Goal: Information Seeking & Learning: Check status

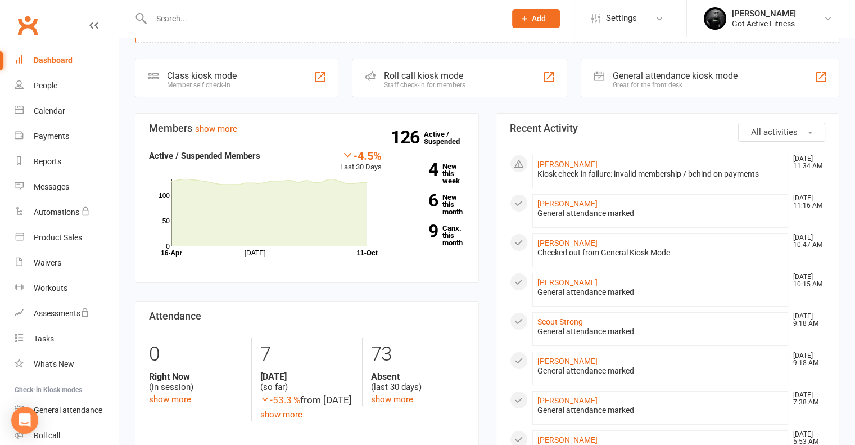
scroll to position [56, 0]
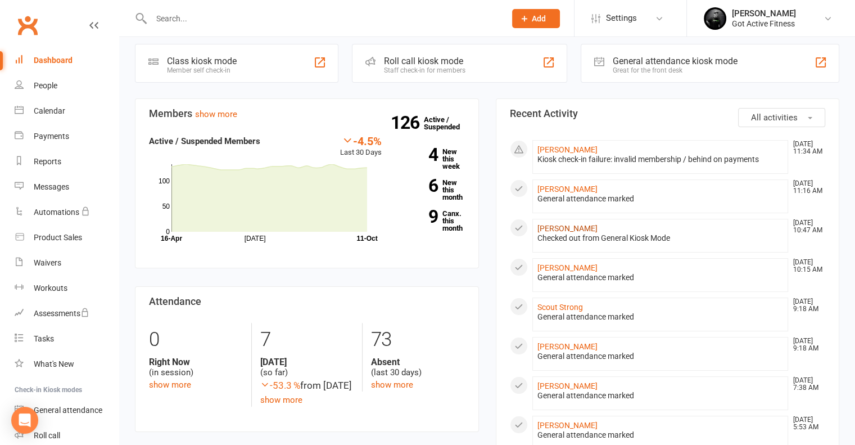
click at [571, 227] on link "[PERSON_NAME]" at bounding box center [567, 228] width 60 height 9
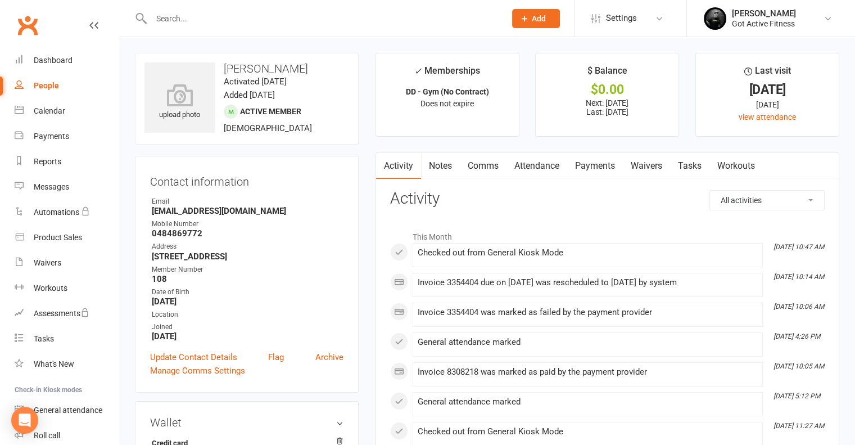
click at [591, 166] on link "Payments" at bounding box center [595, 166] width 56 height 26
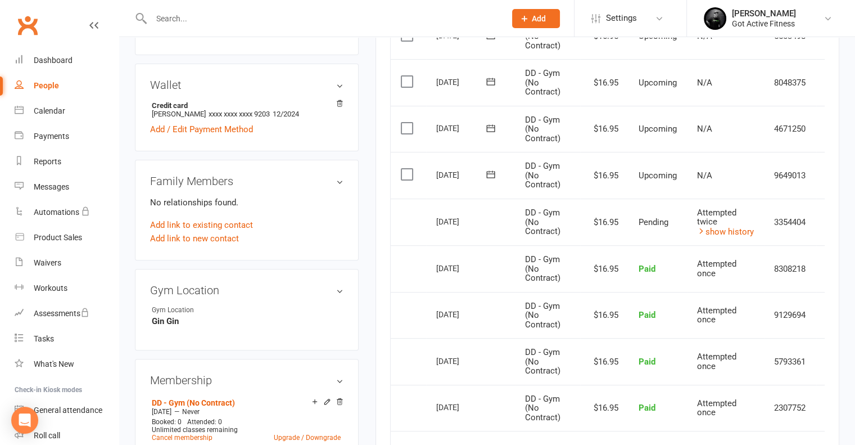
scroll to position [0, 27]
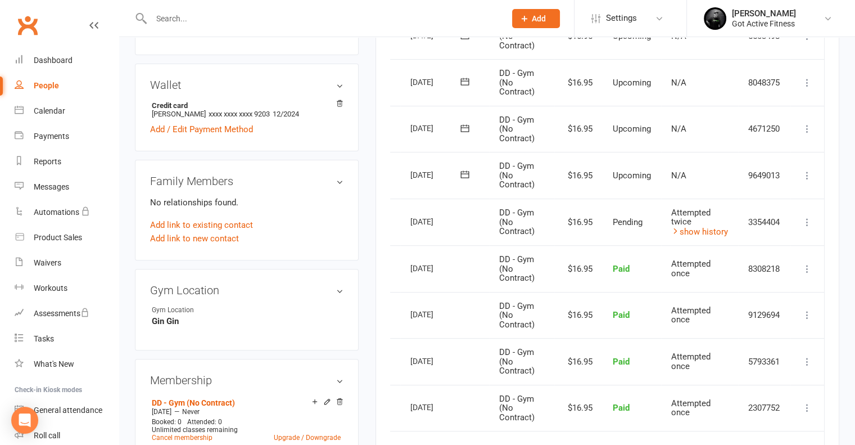
click at [804, 216] on icon at bounding box center [807, 221] width 11 height 11
click at [804, 218] on icon at bounding box center [807, 221] width 11 height 11
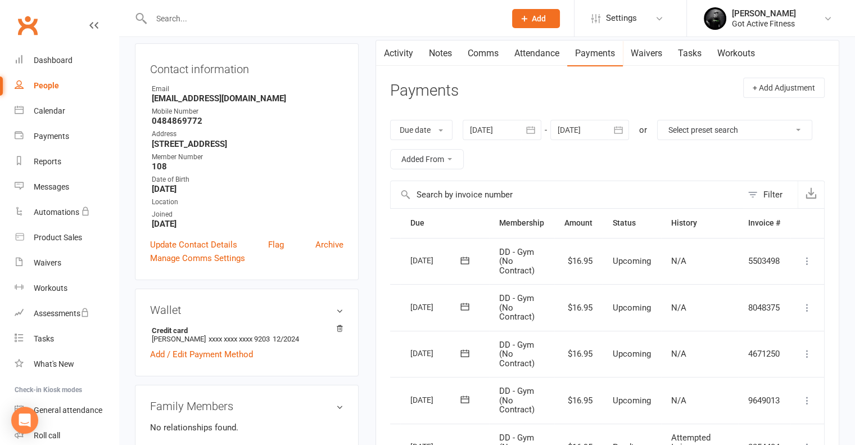
scroll to position [0, 0]
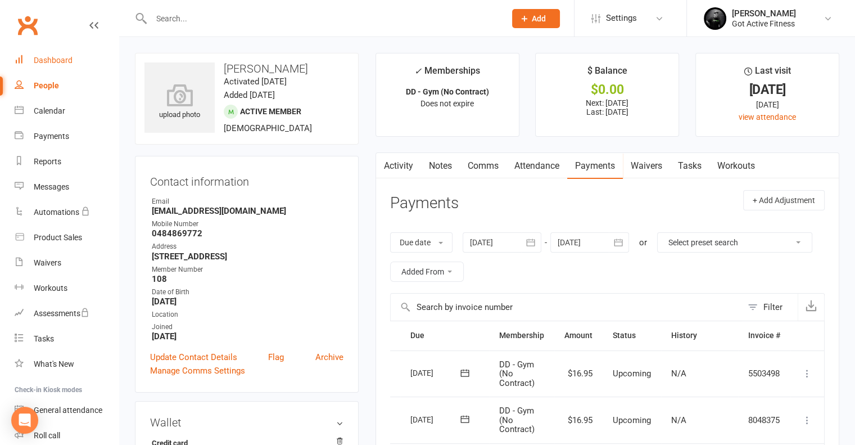
click at [47, 60] on div "Dashboard" at bounding box center [53, 60] width 39 height 9
